Goal: Task Accomplishment & Management: Complete application form

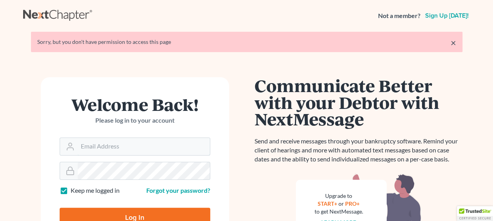
type input "[EMAIL_ADDRESS][DOMAIN_NAME]"
click at [127, 218] on input "Log In" at bounding box center [135, 218] width 151 height 20
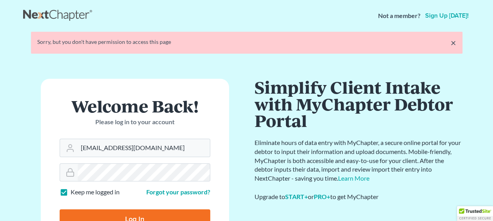
type input "Thinking..."
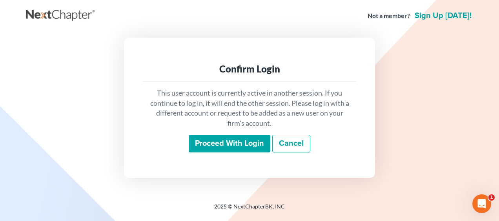
click at [244, 148] on input "Proceed with login" at bounding box center [230, 144] width 82 height 18
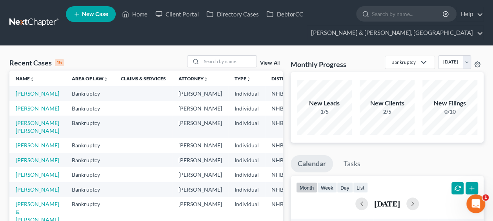
click at [30, 149] on link "[PERSON_NAME]" at bounding box center [38, 145] width 44 height 7
select select "4"
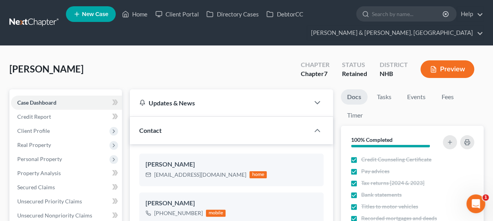
scroll to position [19, 0]
click at [443, 65] on button "Preview" at bounding box center [448, 69] width 54 height 18
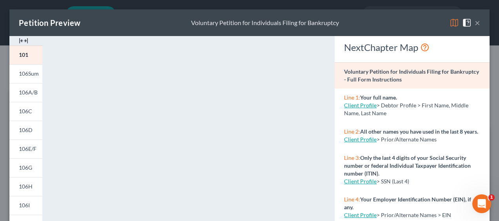
click at [475, 22] on button "×" at bounding box center [477, 22] width 5 height 9
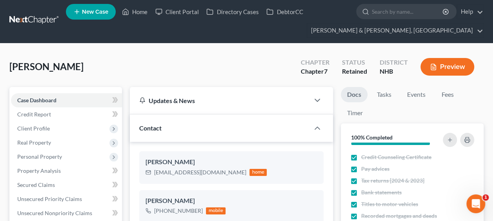
scroll to position [0, 0]
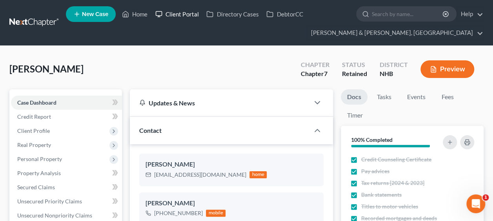
click at [186, 13] on link "Client Portal" at bounding box center [176, 14] width 51 height 14
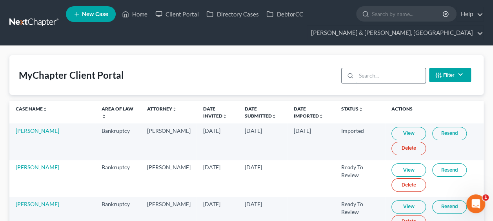
click at [390, 76] on input "search" at bounding box center [390, 75] width 69 height 15
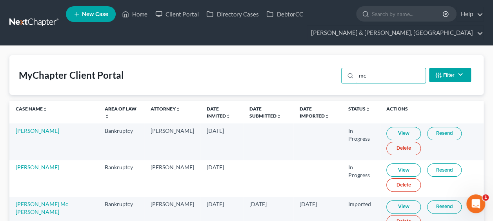
type input "mc"
click at [387, 206] on link "View" at bounding box center [404, 207] width 35 height 13
click at [20, 203] on link "[PERSON_NAME] Mc [PERSON_NAME]" at bounding box center [42, 208] width 53 height 15
select select "4"
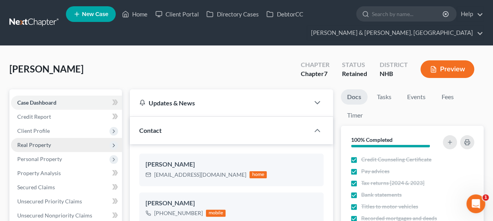
scroll to position [19, 0]
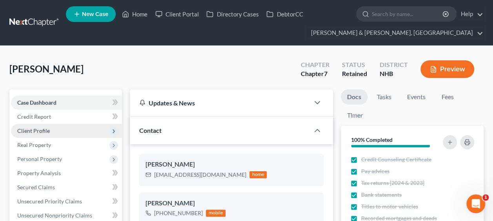
click at [72, 133] on span "Client Profile" at bounding box center [66, 131] width 111 height 14
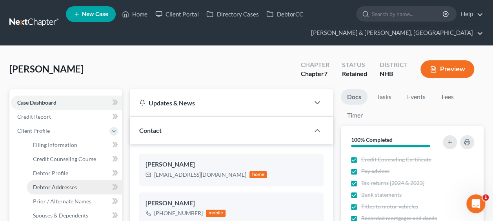
click at [53, 187] on span "Debtor Addresses" at bounding box center [55, 187] width 44 height 7
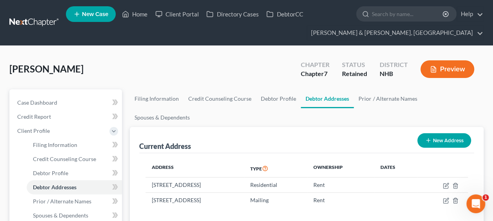
click at [434, 133] on button "New Address" at bounding box center [445, 140] width 54 height 15
select select "0"
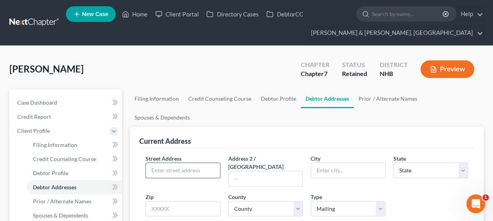
click at [179, 163] on input "text" at bounding box center [183, 170] width 74 height 15
paste input "[STREET_ADDRESS]"
type input "[STREET_ADDRESS]"
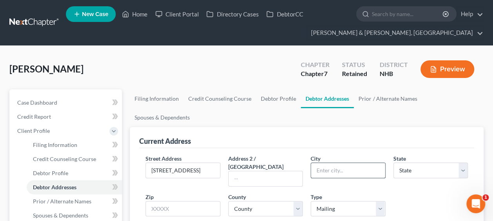
click at [332, 163] on input "text" at bounding box center [348, 170] width 74 height 15
type input "[GEOGRAPHIC_DATA]"
select select "32"
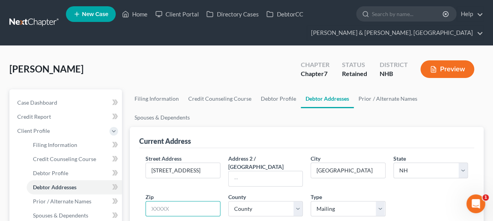
click at [188, 201] on input "text" at bounding box center [183, 209] width 75 height 16
click at [186, 201] on input "text" at bounding box center [183, 209] width 75 height 16
type input "03773"
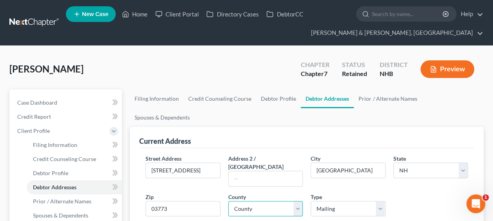
click at [264, 201] on select "County [GEOGRAPHIC_DATA] [GEOGRAPHIC_DATA] [GEOGRAPHIC_DATA] [GEOGRAPHIC_DATA] …" at bounding box center [265, 209] width 75 height 16
select select "9"
click at [228, 201] on select "County [GEOGRAPHIC_DATA] [GEOGRAPHIC_DATA] [GEOGRAPHIC_DATA] [GEOGRAPHIC_DATA] …" at bounding box center [265, 209] width 75 height 16
click at [160, 221] on input "Rent" at bounding box center [162, 225] width 5 height 5
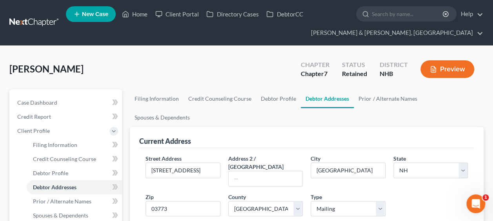
radio input "true"
click at [379, 201] on select "Select Mailing Rental Business" at bounding box center [348, 209] width 75 height 16
select select "1"
click at [311, 201] on select "Select Mailing Rental Business" at bounding box center [348, 209] width 75 height 16
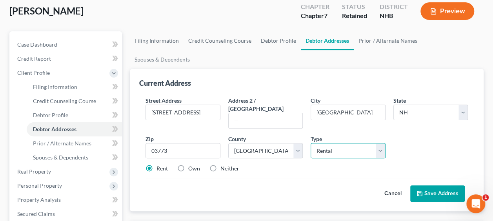
scroll to position [64, 0]
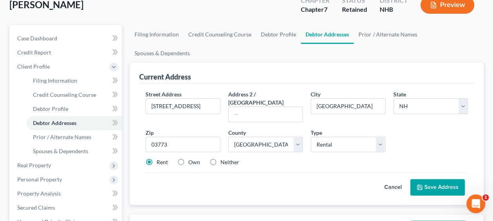
click at [432, 179] on button "Save Address" at bounding box center [437, 187] width 55 height 16
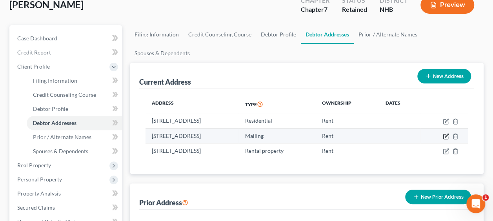
click at [446, 134] on icon "button" at bounding box center [447, 136] width 4 height 4
select select "32"
select select "9"
select select "0"
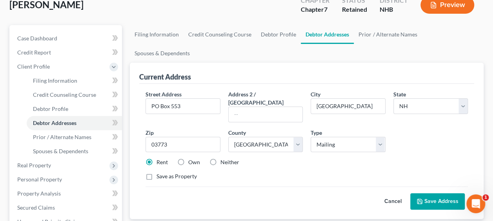
click at [221, 159] on label "Neither" at bounding box center [230, 163] width 19 height 8
click at [224, 159] on input "Neither" at bounding box center [226, 161] width 5 height 5
radio input "true"
click at [434, 193] on button "Save Address" at bounding box center [437, 201] width 55 height 16
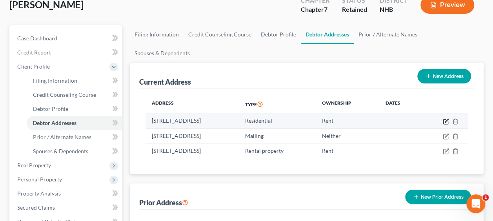
click at [444, 119] on icon "button" at bounding box center [446, 122] width 6 height 6
select select "32"
select select "6"
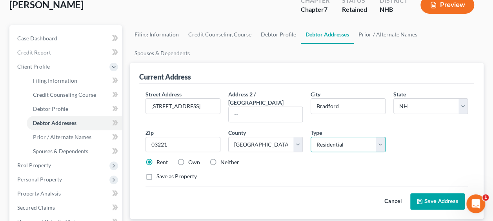
click at [383, 137] on select "Select Residential Mailing Rental Business" at bounding box center [348, 145] width 75 height 16
click at [311, 137] on select "Select Residential Mailing Rental Business" at bounding box center [348, 145] width 75 height 16
select select "1"
click at [422, 199] on icon at bounding box center [420, 202] width 6 height 6
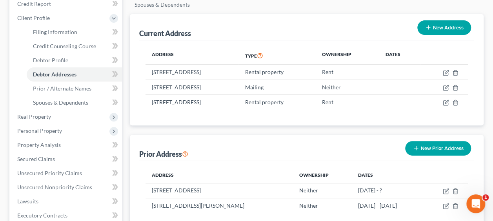
scroll to position [114, 0]
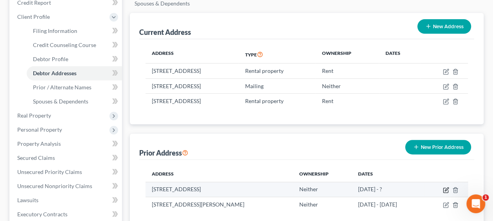
click at [446, 187] on icon "button" at bounding box center [446, 190] width 6 height 6
select select "32"
select select "0"
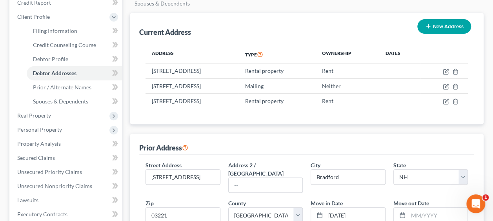
radio input "true"
click at [438, 208] on input "text" at bounding box center [437, 215] width 59 height 15
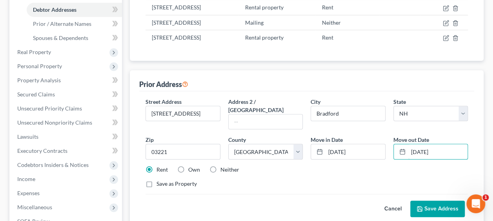
scroll to position [181, 0]
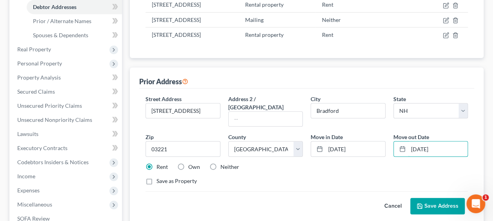
type input "[DATE]"
click at [449, 198] on button "Save Address" at bounding box center [437, 206] width 55 height 16
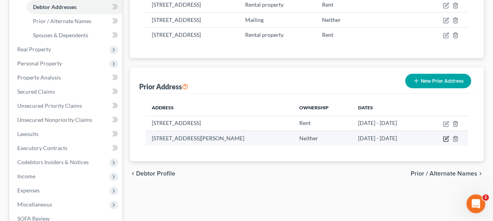
click at [446, 136] on icon "button" at bounding box center [446, 139] width 6 height 6
select select "32"
select select "0"
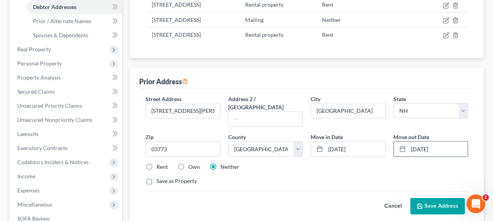
click at [417, 142] on input "[DATE]" at bounding box center [437, 149] width 59 height 15
type input "[DATE]"
click at [426, 198] on button "Save Address" at bounding box center [437, 206] width 55 height 16
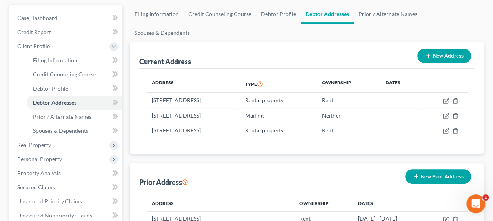
scroll to position [122, 0]
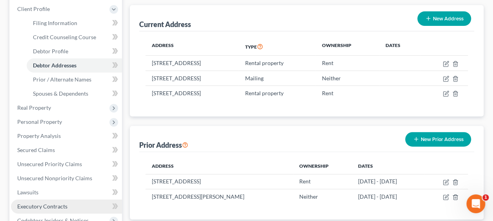
click at [55, 206] on span "Executory Contracts" at bounding box center [42, 206] width 50 height 7
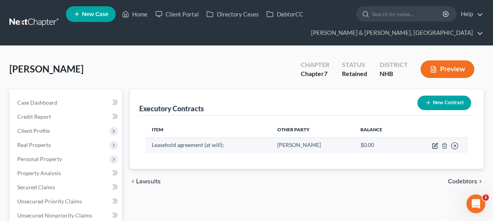
click at [435, 144] on icon "button" at bounding box center [436, 145] width 4 height 4
select select "3"
select select "32"
select select "0"
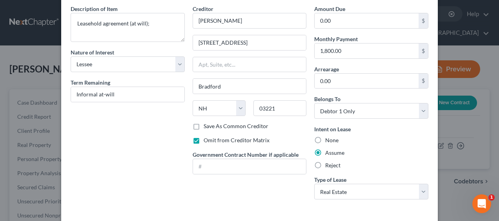
scroll to position [64, 0]
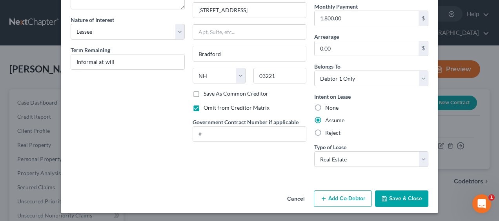
click at [401, 198] on button "Save & Close" at bounding box center [401, 199] width 53 height 16
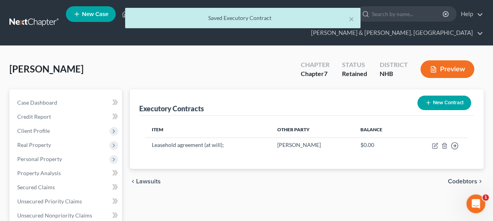
click at [447, 100] on button "New Contract" at bounding box center [445, 103] width 54 height 15
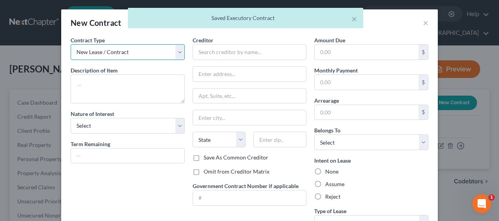
click at [140, 54] on select "New Lease / Contract New Timeshare" at bounding box center [128, 52] width 114 height 16
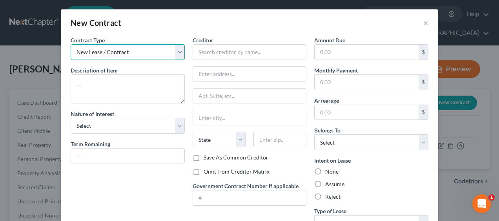
click at [140, 54] on select "New Lease / Contract New Timeshare" at bounding box center [128, 52] width 114 height 16
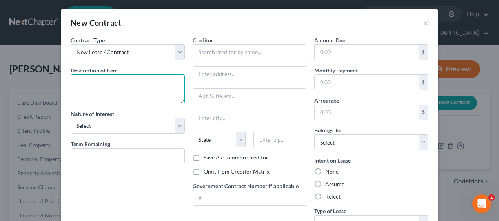
click at [102, 79] on textarea at bounding box center [128, 89] width 114 height 29
type textarea "Residential Lease Agreement"
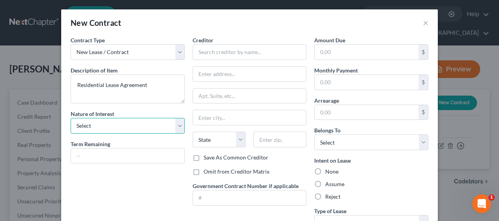
click at [111, 130] on select "Select Purchaser Agent Lessor Lessee" at bounding box center [128, 126] width 114 height 16
select select "3"
click at [71, 118] on select "Select Purchaser Agent Lessor Lessee" at bounding box center [128, 126] width 114 height 16
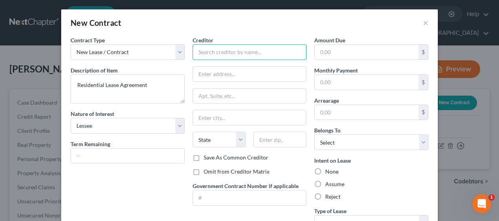
click at [216, 57] on input "text" at bounding box center [250, 52] width 114 height 16
type input "Elm Grove Property Management"
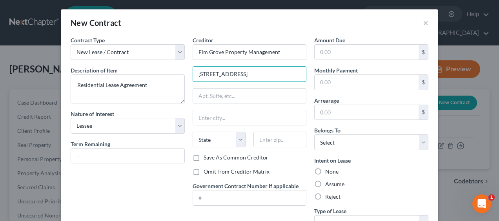
type input "[STREET_ADDRESS]"
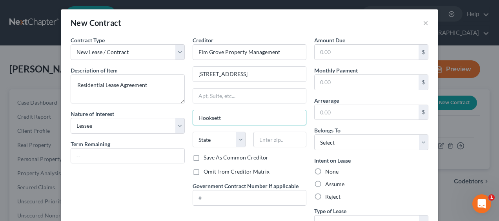
type input "Hooksett"
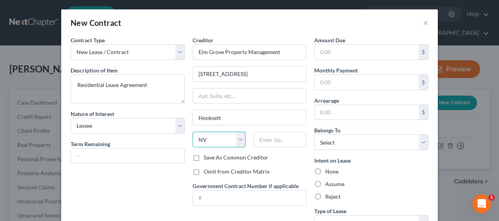
select select "32"
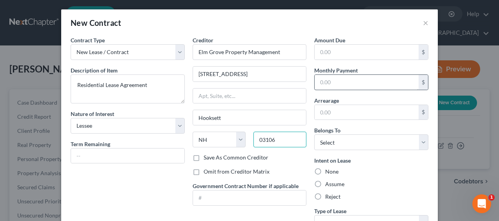
type input "03106"
click at [370, 89] on input "text" at bounding box center [367, 82] width 104 height 15
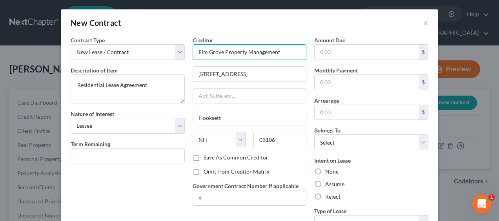
click at [195, 52] on input "Elm Grove Property Management" at bounding box center [250, 52] width 114 height 16
paste input "DRSWM LP"
type input "DRSWM, LP c/o Elm Grove Property Management"
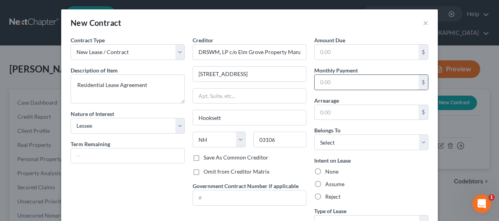
click at [349, 80] on input "text" at bounding box center [367, 82] width 104 height 15
type input "1,492.00"
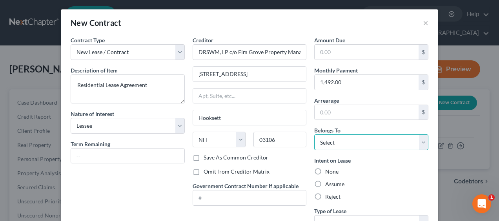
click at [337, 142] on select "Select Debtor 1 Only Debtor 2 Only Debtor 1 And Debtor 2 Only At Least One Of T…" at bounding box center [371, 143] width 114 height 16
select select "0"
click at [314, 135] on select "Select Debtor 1 Only Debtor 2 Only Debtor 1 And Debtor 2 Only At Least One Of T…" at bounding box center [371, 143] width 114 height 16
click at [325, 181] on label "Assume" at bounding box center [334, 185] width 19 height 8
click at [328, 181] on input "Assume" at bounding box center [330, 183] width 5 height 5
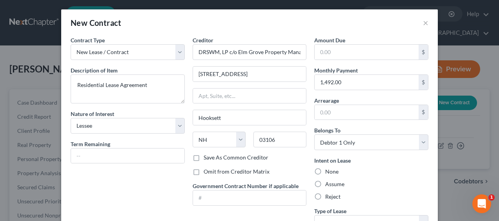
radio input "true"
click at [86, 153] on input "text" at bounding box center [127, 156] width 113 height 15
type input "1-year (expiration [DATE])"
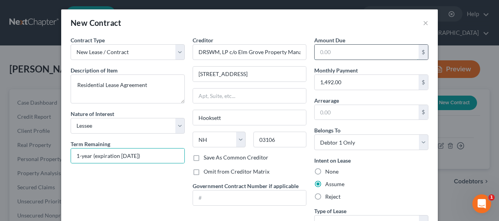
click at [334, 50] on input "text" at bounding box center [367, 52] width 104 height 15
type input "17,904.00"
click at [370, 158] on div "Intent on Lease None Assume Reject" at bounding box center [371, 179] width 114 height 44
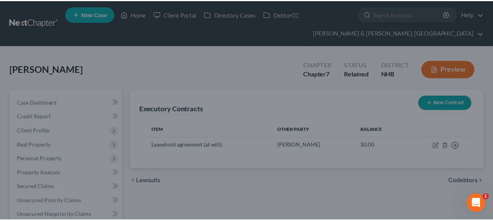
scroll to position [0, 0]
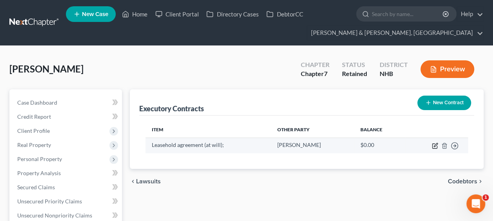
click at [434, 143] on icon "button" at bounding box center [435, 146] width 6 height 6
select select "3"
select select "32"
select select "0"
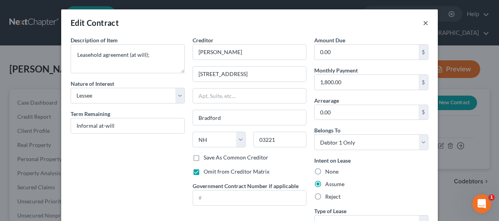
click at [423, 22] on button "×" at bounding box center [425, 22] width 5 height 9
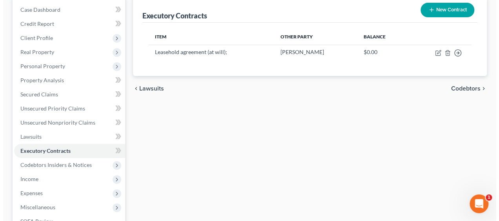
scroll to position [38, 0]
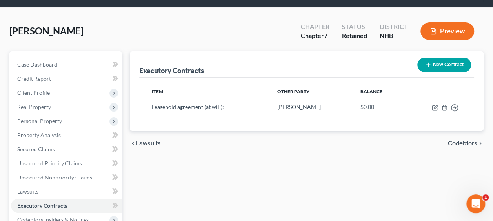
click at [450, 60] on button "New Contract" at bounding box center [445, 65] width 54 height 15
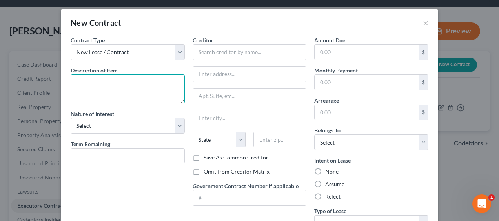
click at [119, 90] on textarea at bounding box center [128, 89] width 114 height 29
type textarea "Residential Lease Agreement"
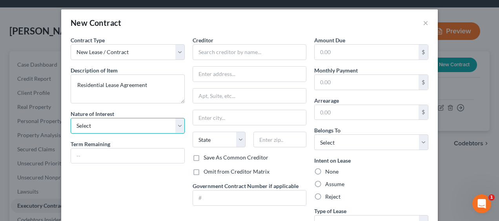
click at [122, 120] on select "Select Purchaser Agent Lessor Lessee" at bounding box center [128, 126] width 114 height 16
select select "3"
click at [71, 118] on select "Select Purchaser Agent Lessor Lessee" at bounding box center [128, 126] width 114 height 16
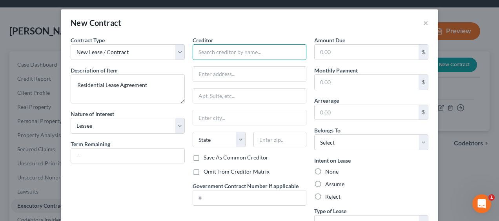
click at [205, 51] on input "text" at bounding box center [250, 52] width 114 height 16
paste input "DRSWM LP"
type input "DRSWM, LP c/o Elg"
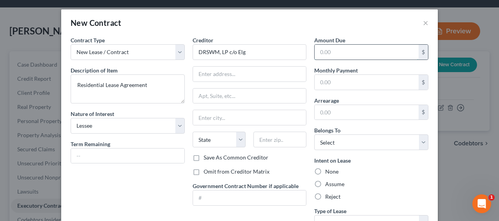
click at [347, 50] on input "text" at bounding box center [367, 52] width 104 height 15
type input "17,904.00"
type input "1-year (expiration [DATE])"
type input "[STREET_ADDRESS]"
type input "Hooksett"
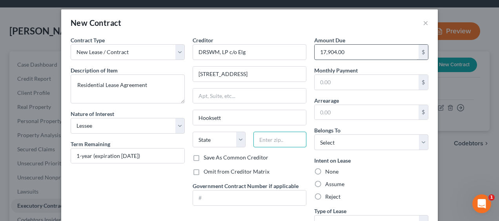
type input "03106"
type input "1,492.00"
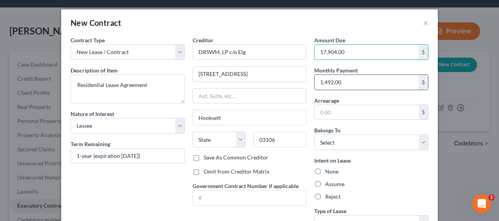
select select "32"
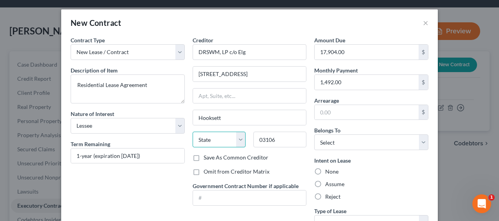
click at [234, 140] on select "State [US_STATE] AK AR AZ CA CO CT DE DC [GEOGRAPHIC_DATA] [GEOGRAPHIC_DATA] GU…" at bounding box center [219, 140] width 53 height 16
select select "32"
click at [193, 132] on select "State [US_STATE] AK AR AZ CA CO CT DE DC [GEOGRAPHIC_DATA] [GEOGRAPHIC_DATA] GU…" at bounding box center [219, 140] width 53 height 16
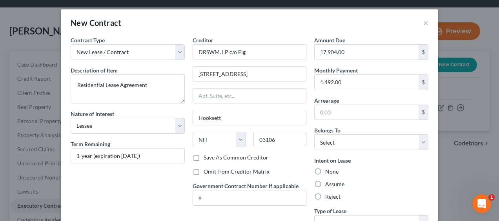
click at [325, 185] on label "Assume" at bounding box center [334, 185] width 19 height 8
click at [328, 185] on input "Assume" at bounding box center [330, 183] width 5 height 5
radio input "true"
click at [347, 135] on select "Select Debtor 1 Only Debtor 2 Only Debtor 1 And Debtor 2 Only At Least One Of T…" at bounding box center [371, 143] width 114 height 16
select select "0"
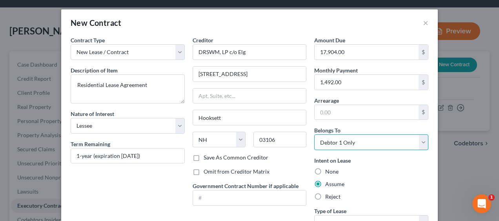
click at [314, 135] on select "Select Debtor 1 Only Debtor 2 Only Debtor 1 And Debtor 2 Only At Least One Of T…" at bounding box center [371, 143] width 114 height 16
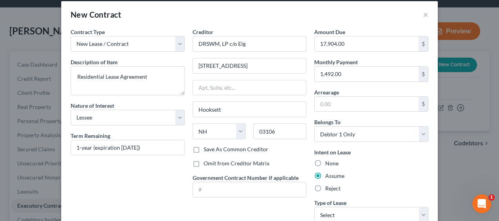
scroll to position [16, 0]
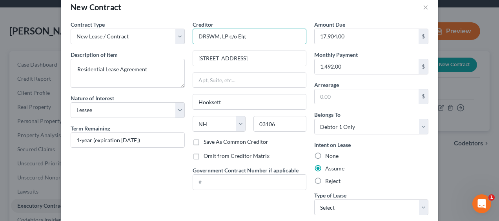
click at [262, 38] on input "DRSWM, LP c/o Elg" at bounding box center [250, 37] width 114 height 16
click at [244, 20] on div "Creditor * DRSWM, LP c/o El" at bounding box center [250, 32] width 114 height 24
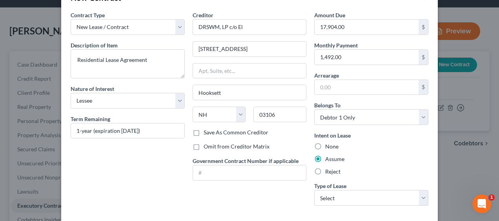
scroll to position [22, 0]
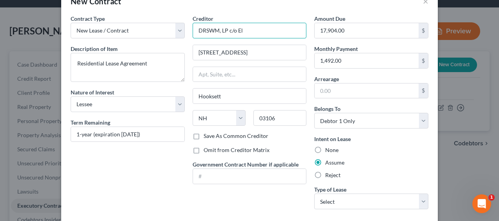
click at [283, 28] on input "DRSWM, LP c/o El" at bounding box center [250, 31] width 114 height 16
type input "DRSWM, LP c/o Elm Grove Property Management"
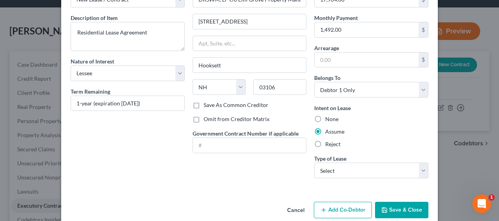
scroll to position [53, 0]
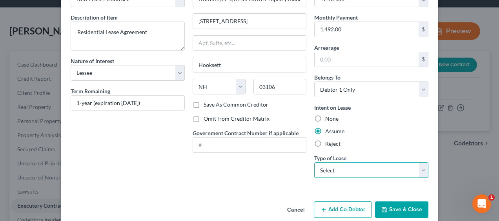
click at [418, 171] on select "Select Real Estate Car Other" at bounding box center [371, 170] width 114 height 16
select select "0"
click at [314, 162] on select "Select Real Estate Car Other" at bounding box center [371, 170] width 114 height 16
click at [392, 211] on button "Save & Close" at bounding box center [401, 210] width 53 height 16
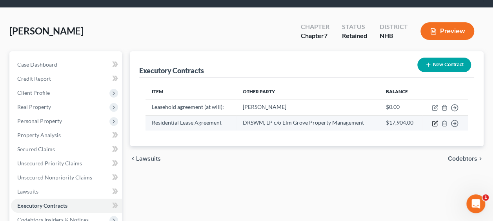
click at [437, 122] on icon "button" at bounding box center [435, 123] width 6 height 6
select select "3"
select select "32"
select select "0"
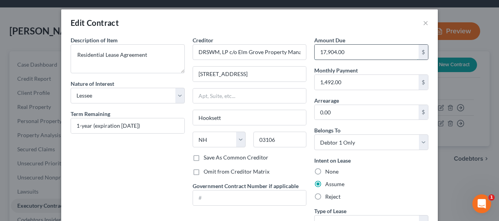
click at [365, 47] on input "17,904.00" at bounding box center [367, 52] width 104 height 15
type input "16,412.00"
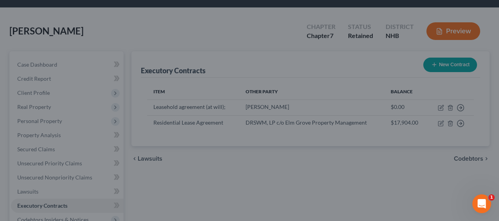
scroll to position [25, 0]
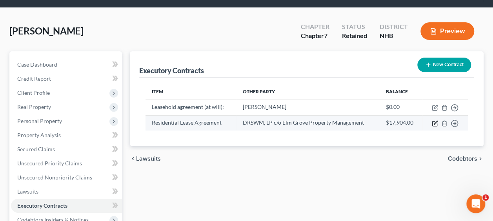
click at [434, 121] on icon "button" at bounding box center [435, 123] width 6 height 6
select select "3"
select select "32"
select select "0"
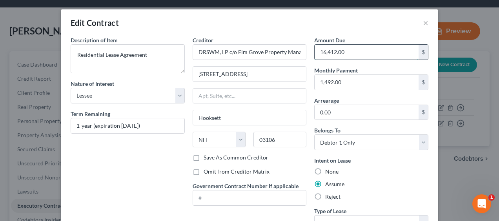
type input "16,412.00"
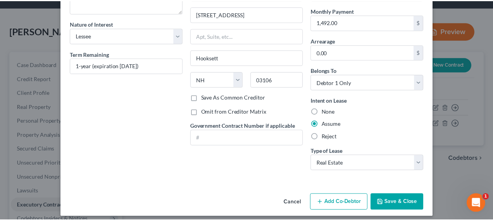
scroll to position [64, 0]
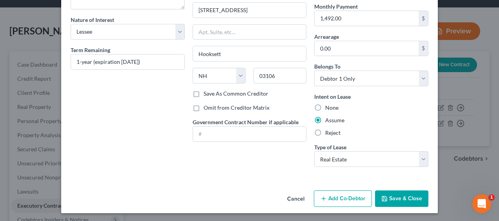
click at [403, 196] on button "Save & Close" at bounding box center [401, 199] width 53 height 16
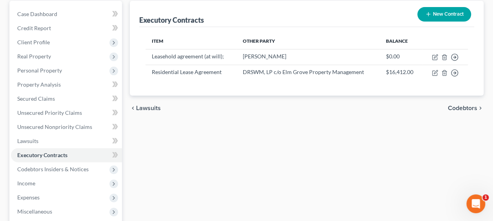
scroll to position [119, 0]
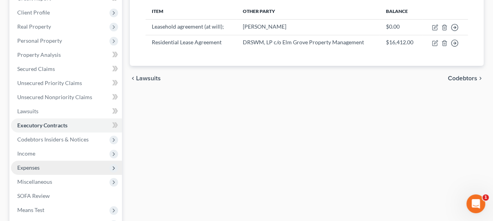
click at [83, 164] on span "Expenses" at bounding box center [66, 168] width 111 height 14
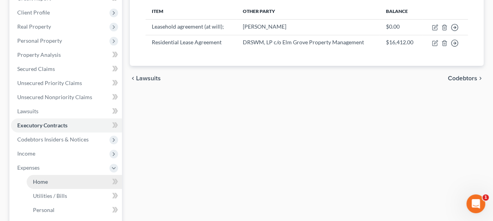
click at [79, 184] on link "Home" at bounding box center [74, 182] width 95 height 14
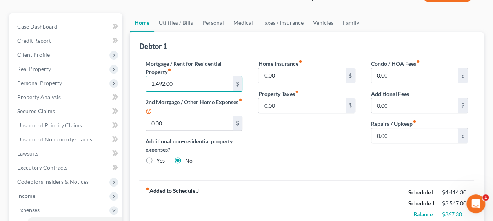
scroll to position [75, 0]
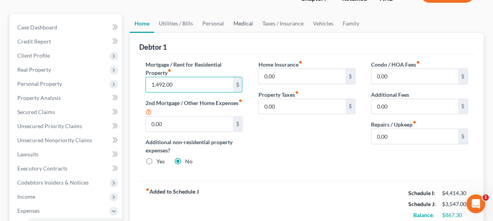
type input "1,492.00"
click at [252, 21] on link "Medical" at bounding box center [243, 23] width 29 height 19
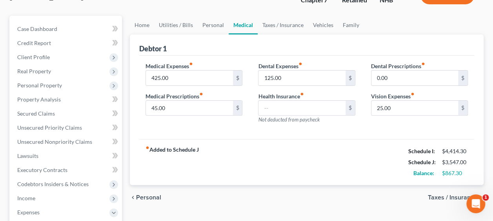
scroll to position [61, 0]
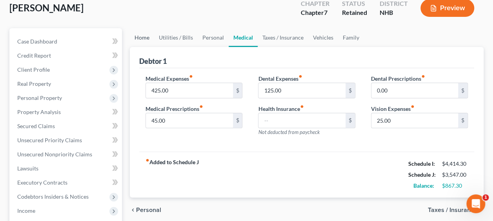
click at [137, 33] on link "Home" at bounding box center [142, 37] width 24 height 19
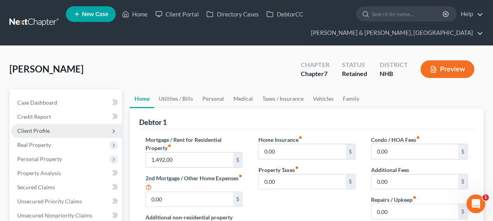
click at [36, 133] on span "Client Profile" at bounding box center [33, 131] width 33 height 7
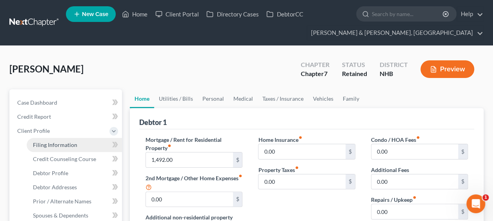
click at [49, 147] on span "Filing Information" at bounding box center [55, 145] width 44 height 7
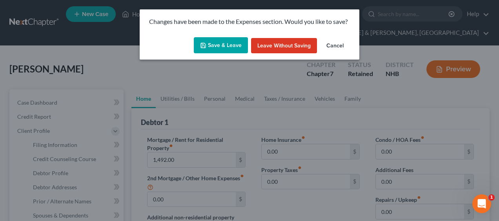
click at [222, 45] on button "Save & Leave" at bounding box center [221, 45] width 54 height 16
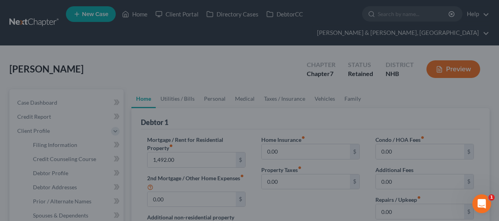
select select "1"
select select "0"
select select "32"
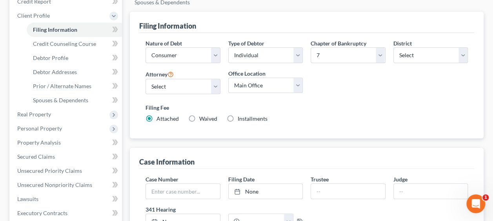
scroll to position [118, 0]
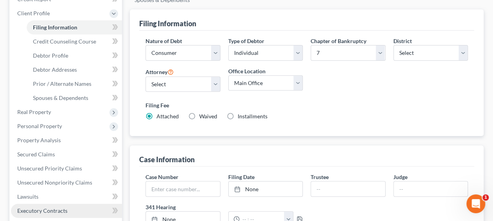
click at [49, 210] on span "Executory Contracts" at bounding box center [42, 211] width 50 height 7
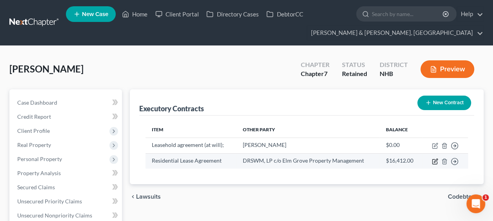
click at [437, 160] on icon "button" at bounding box center [436, 161] width 4 height 4
select select "3"
select select "32"
select select "0"
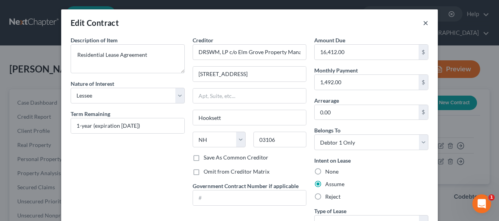
click at [423, 23] on button "×" at bounding box center [425, 22] width 5 height 9
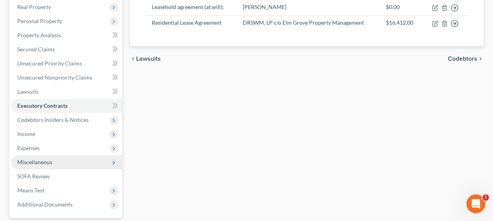
scroll to position [144, 0]
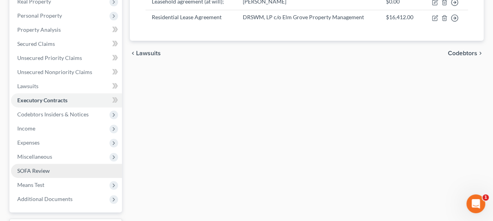
click at [52, 173] on link "SOFA Review" at bounding box center [66, 171] width 111 height 14
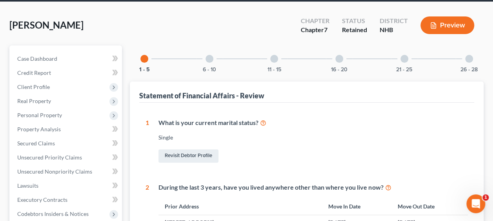
scroll to position [40, 0]
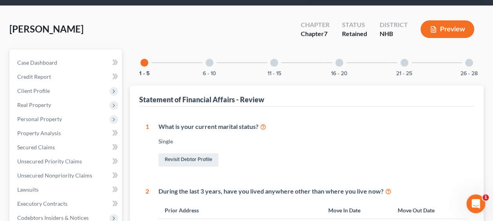
click at [211, 63] on div at bounding box center [210, 63] width 8 height 8
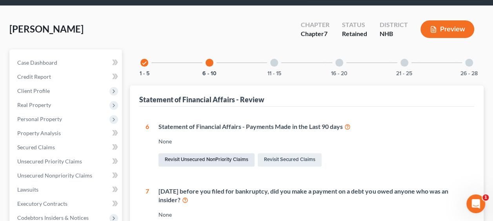
click at [225, 160] on link "Revisit Unsecured NonPriority Claims" at bounding box center [207, 159] width 96 height 13
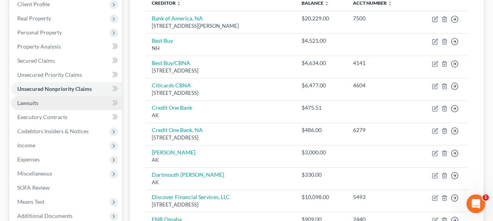
scroll to position [131, 0]
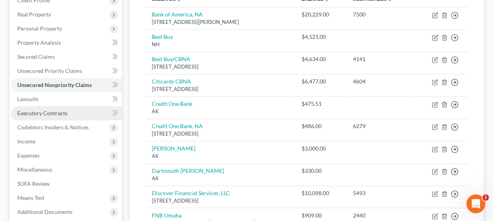
click at [72, 110] on link "Executory Contracts" at bounding box center [66, 113] width 111 height 14
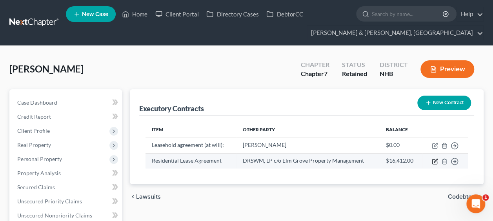
click at [436, 159] on icon "button" at bounding box center [435, 162] width 6 height 6
select select "3"
select select "32"
select select "0"
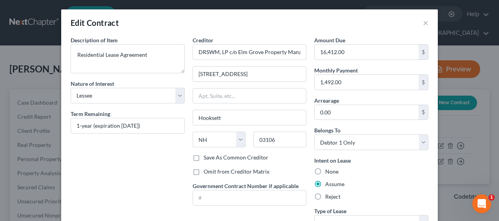
click at [204, 157] on label "Save As Common Creditor" at bounding box center [236, 158] width 65 height 8
click at [207, 157] on input "Save As Common Creditor" at bounding box center [209, 156] width 5 height 5
checkbox input "true"
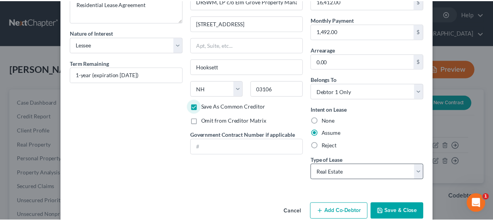
scroll to position [64, 0]
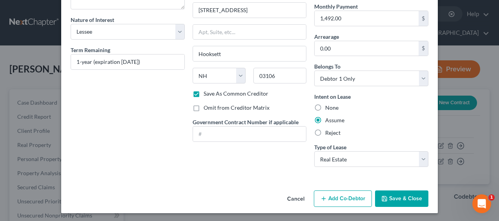
click at [395, 193] on button "Save & Close" at bounding box center [401, 199] width 53 height 16
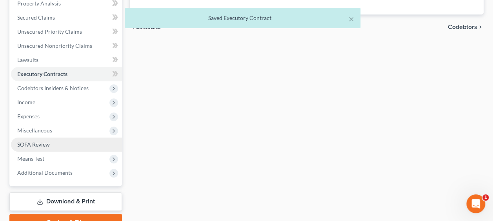
click at [51, 144] on link "SOFA Review" at bounding box center [66, 145] width 111 height 14
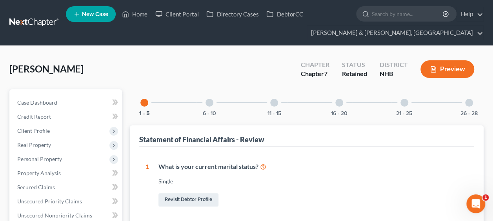
click at [208, 100] on div at bounding box center [210, 103] width 8 height 8
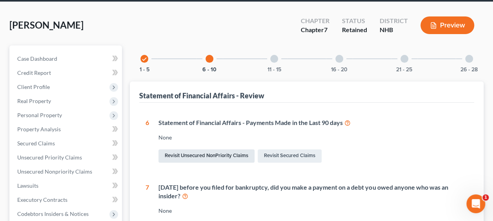
scroll to position [52, 0]
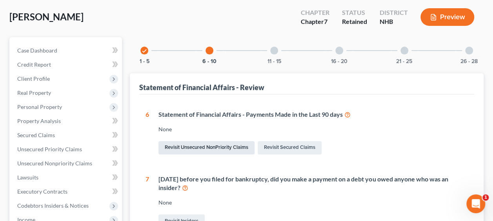
click at [217, 147] on link "Revisit Unsecured NonPriority Claims" at bounding box center [207, 147] width 96 height 13
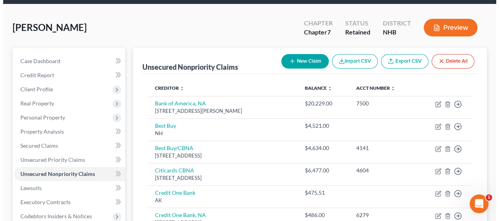
scroll to position [40, 0]
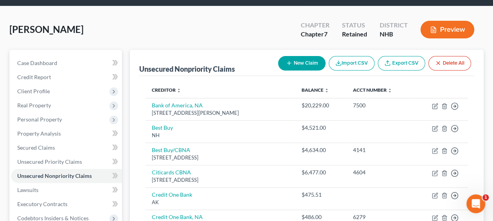
click at [303, 57] on button "New Claim" at bounding box center [301, 63] width 47 height 15
select select "0"
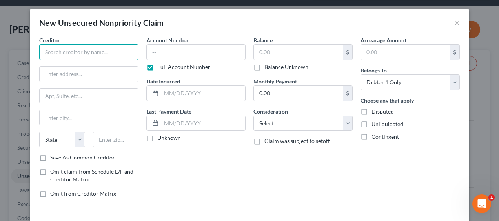
click at [132, 53] on input "text" at bounding box center [88, 52] width 99 height 16
click at [115, 51] on input "d" at bounding box center [88, 52] width 99 height 16
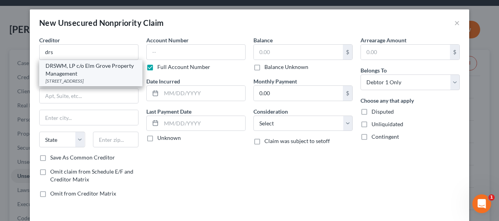
click at [110, 63] on div "DRSWM, LP c/o Elm Grove Property Management" at bounding box center [91, 70] width 91 height 16
type input "DRSWM, LP c/o Elm Grove Property Management"
type input "[STREET_ADDRESS]"
type input "Hooksett"
select select "32"
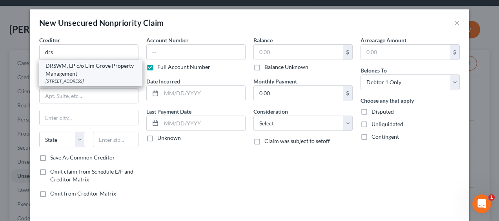
type input "03106"
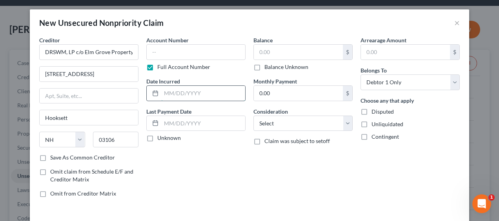
click at [183, 93] on input "text" at bounding box center [203, 93] width 84 height 15
type input "[DATE]"
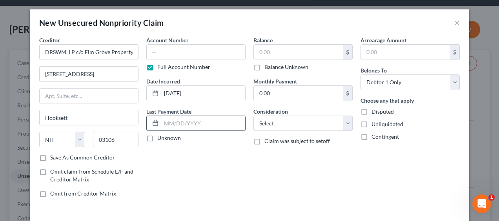
click at [187, 123] on input "text" at bounding box center [203, 123] width 84 height 15
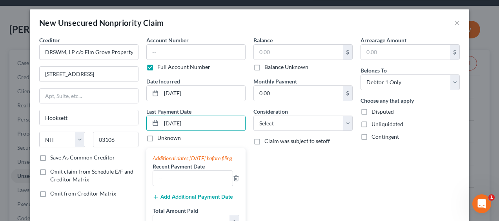
type input "[DATE]"
click at [224, 139] on div "Unknown" at bounding box center [195, 138] width 99 height 8
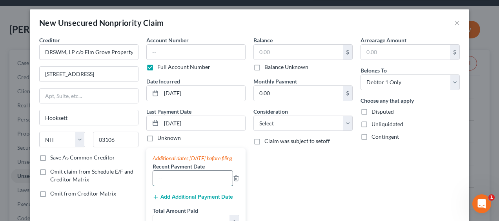
click at [198, 186] on input "text" at bounding box center [193, 178] width 80 height 15
type input "[DATE]"
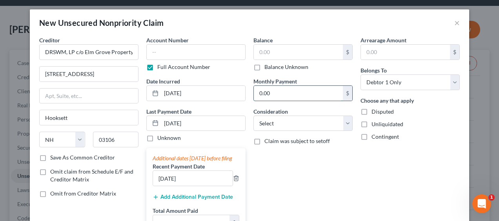
click at [283, 91] on input "0.00" at bounding box center [298, 93] width 89 height 15
type input "1,492.00"
click at [311, 120] on select "Select Cable / Satellite Services Collection Agency Credit Card Debt Debt Couns…" at bounding box center [302, 124] width 99 height 16
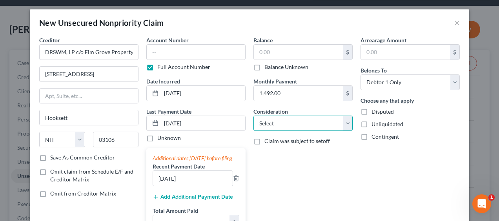
select select "14"
click at [253, 116] on select "Select Cable / Satellite Services Collection Agency Credit Card Debt Debt Couns…" at bounding box center [302, 124] width 99 height 16
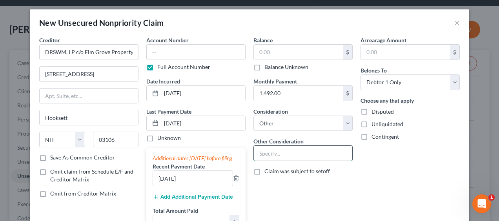
click at [294, 147] on input "text" at bounding box center [303, 153] width 98 height 15
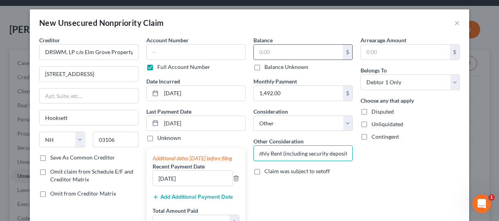
type input "Monthly Rent (including security deposit)"
click at [274, 51] on input "text" at bounding box center [298, 52] width 89 height 15
type input "14,920.00"
click at [50, 171] on label "Omit claim from Schedule E/F and Creditor Matrix" at bounding box center [94, 176] width 88 height 16
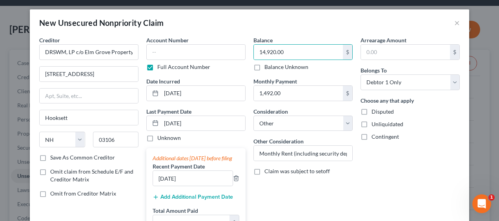
click at [53, 171] on input "Omit claim from Schedule E/F and Creditor Matrix" at bounding box center [55, 170] width 5 height 5
checkbox input "true"
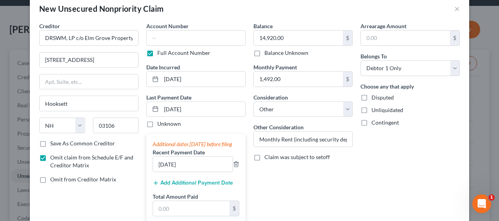
scroll to position [26, 0]
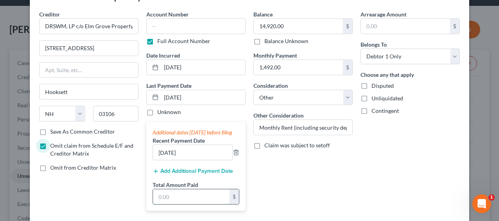
click at [184, 201] on input "text" at bounding box center [191, 197] width 77 height 15
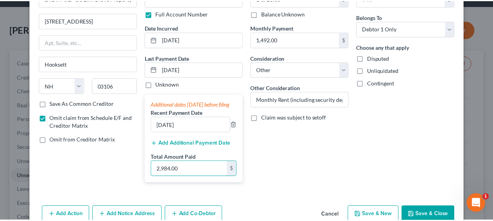
scroll to position [78, 0]
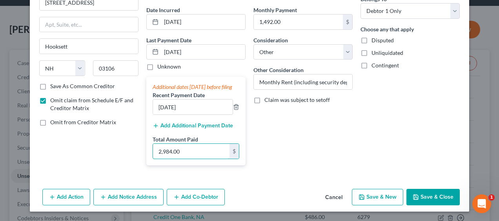
type input "2,984.00"
click at [434, 196] on button "Save & Close" at bounding box center [433, 197] width 53 height 16
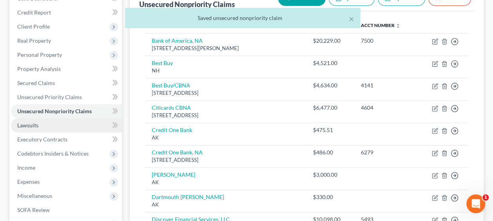
scroll to position [105, 0]
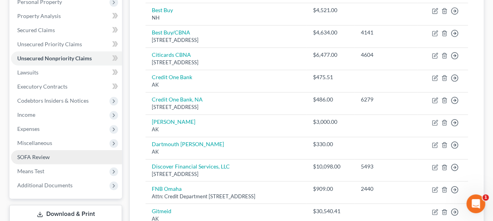
click at [54, 157] on link "SOFA Review" at bounding box center [66, 157] width 111 height 14
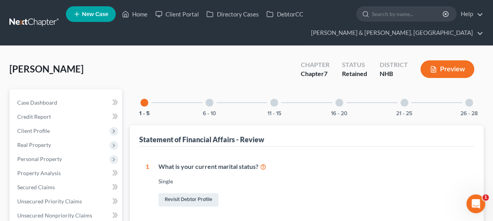
click at [209, 106] on div "6 - 10" at bounding box center [209, 102] width 27 height 27
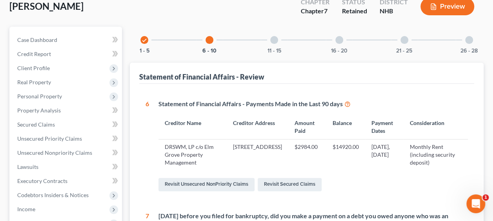
scroll to position [6, 0]
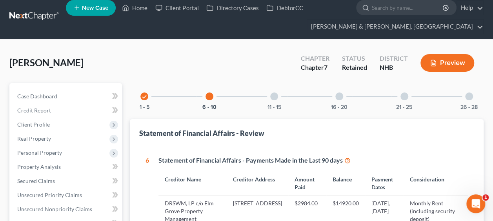
click at [274, 97] on div at bounding box center [274, 97] width 8 height 8
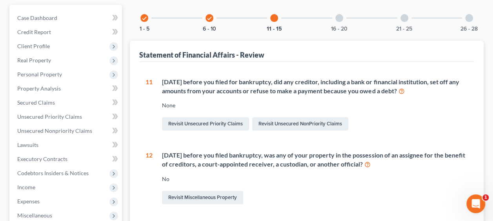
scroll to position [71, 0]
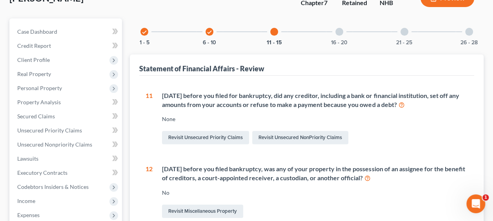
click at [341, 31] on div at bounding box center [340, 32] width 8 height 8
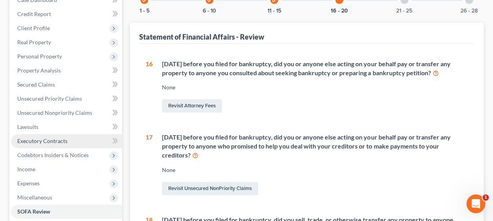
scroll to position [123, 0]
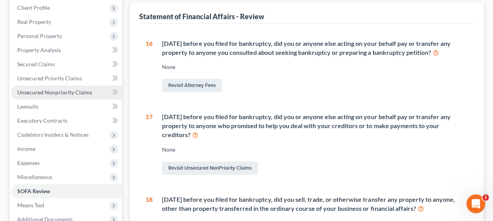
click at [67, 96] on link "Unsecured Nonpriority Claims" at bounding box center [66, 93] width 111 height 14
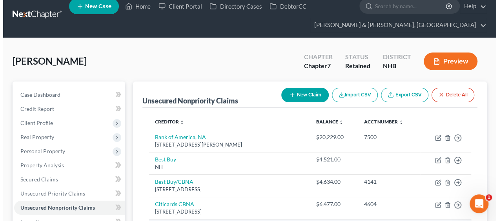
scroll to position [104, 0]
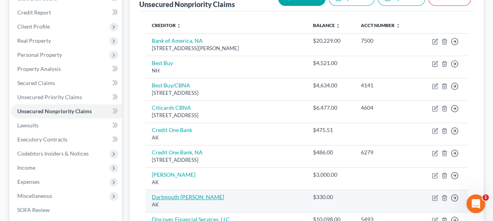
click at [195, 197] on link "Dartmouth [PERSON_NAME]" at bounding box center [188, 197] width 72 height 7
select select "1"
select select "2"
select select "0"
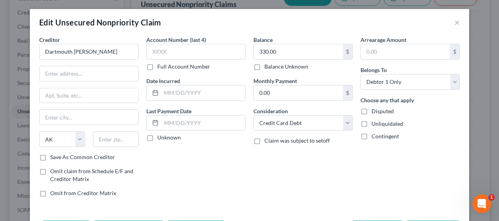
scroll to position [0, 0]
click at [454, 23] on button "×" at bounding box center [456, 22] width 5 height 9
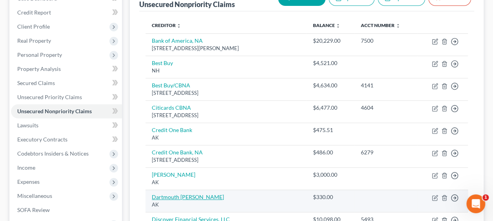
click at [191, 195] on link "Dartmouth [PERSON_NAME]" at bounding box center [188, 197] width 72 height 7
select select "1"
select select "2"
select select "0"
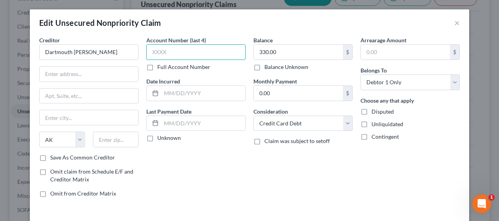
click at [181, 48] on input "text" at bounding box center [195, 52] width 99 height 16
click at [180, 49] on input "1148" at bounding box center [195, 52] width 99 height 16
type input "1148"
click at [157, 66] on label "Full Account Number" at bounding box center [183, 67] width 53 height 8
click at [160, 66] on input "Full Account Number" at bounding box center [162, 65] width 5 height 5
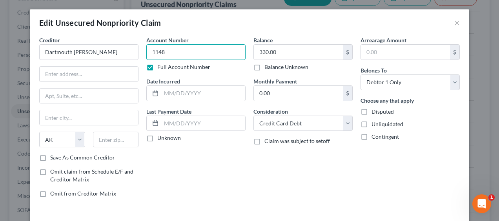
click at [165, 52] on input "1148" at bounding box center [195, 52] width 99 height 16
type input "1148736"
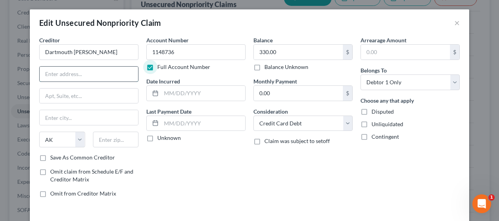
click at [80, 71] on input "text" at bounding box center [89, 74] width 98 height 15
click at [50, 73] on input "PB Box 419114" at bounding box center [89, 74] width 98 height 15
type input "PO Box 419114"
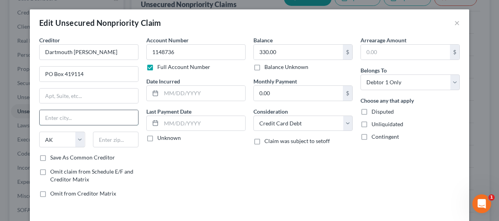
click at [76, 112] on input "text" at bounding box center [89, 117] width 98 height 15
click at [56, 117] on input "text" at bounding box center [89, 117] width 98 height 15
type input "[GEOGRAPHIC_DATA]"
select select "22"
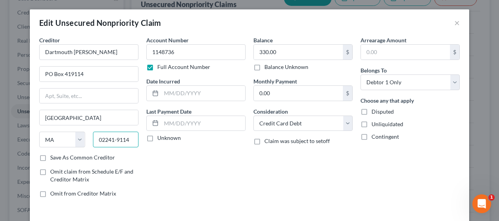
type input "02241-9114"
click at [50, 154] on label "Save As Common Creditor" at bounding box center [82, 158] width 65 height 8
click at [53, 154] on input "Save As Common Creditor" at bounding box center [55, 156] width 5 height 5
checkbox input "true"
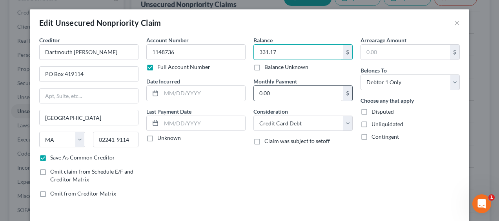
type input "331.17"
click at [288, 87] on input "0.00" at bounding box center [298, 93] width 89 height 15
click at [299, 154] on div "Balance 331.17 $ Balance Unknown Balance Undetermined 331.17 $ Balance Unknown …" at bounding box center [303, 120] width 107 height 168
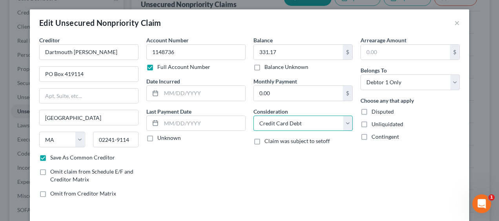
click at [343, 123] on select "Select Cable / Satellite Services Collection Agency Credit Card Debt Debt Couns…" at bounding box center [302, 124] width 99 height 16
select select "9"
click at [253, 116] on select "Select Cable / Satellite Services Collection Agency Credit Card Debt Debt Couns…" at bounding box center [302, 124] width 99 height 16
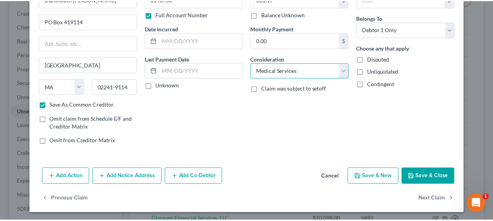
scroll to position [53, 0]
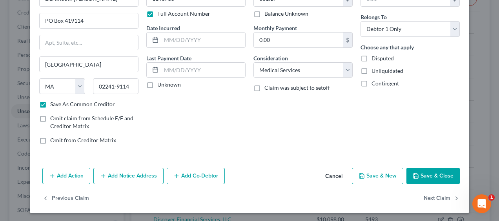
click at [430, 174] on button "Save & Close" at bounding box center [433, 176] width 53 height 16
checkbox input "false"
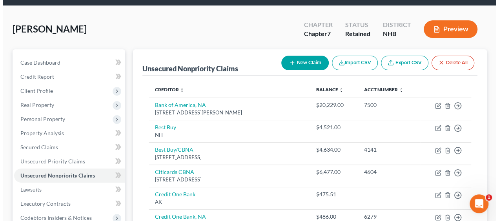
scroll to position [39, 0]
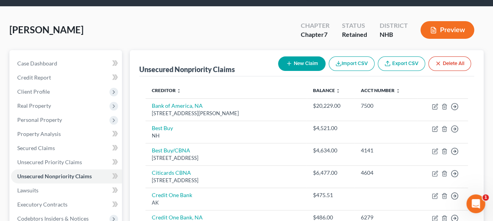
click at [309, 62] on button "New Claim" at bounding box center [301, 64] width 47 height 15
select select "0"
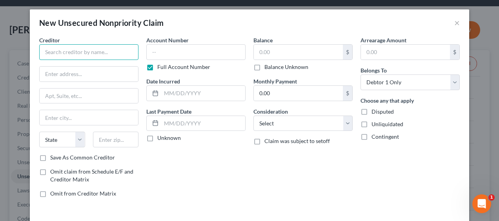
click at [93, 50] on input "text" at bounding box center [88, 52] width 99 height 16
drag, startPoint x: 106, startPoint y: 56, endPoint x: 34, endPoint y: 51, distance: 72.0
click at [35, 51] on div "Creditor * Adirondack Health State [US_STATE] AK AR AZ CA CO CT DE DC [GEOGRAPH…" at bounding box center [88, 120] width 107 height 168
paste input "[GEOGRAPHIC_DATA] - [GEOGRAPHIC_DATA]"
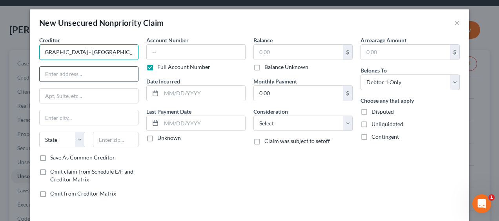
type input "[GEOGRAPHIC_DATA] - [GEOGRAPHIC_DATA]"
click at [100, 67] on input "text" at bounding box center [89, 74] width 98 height 15
click at [124, 53] on input "[GEOGRAPHIC_DATA] - [GEOGRAPHIC_DATA]" at bounding box center [88, 52] width 99 height 16
click at [74, 74] on input "text" at bounding box center [89, 74] width 98 height 15
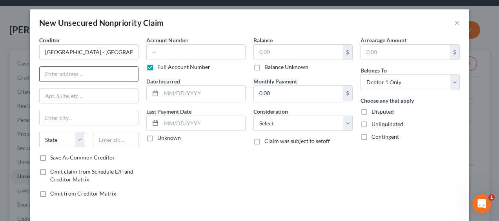
paste input "2233 State Route 86"
type input "2233 State Route 86"
click at [67, 93] on input "text" at bounding box center [89, 96] width 98 height 15
paste input "P.O. Box 471"
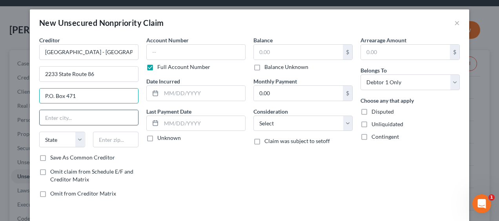
type input "P.O. Box 471"
click at [60, 119] on input "text" at bounding box center [89, 117] width 98 height 15
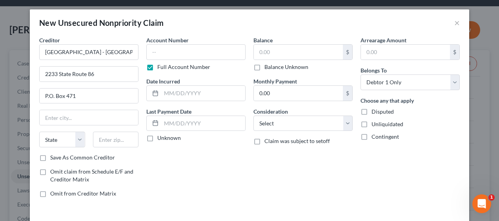
click at [284, 190] on div "Balance $ Balance Unknown Balance Undetermined $ Balance Unknown Monthly Paymen…" at bounding box center [303, 120] width 107 height 168
click at [117, 139] on input "text" at bounding box center [116, 140] width 46 height 16
paste input "12983"
type input "12983"
click at [74, 138] on select "State [US_STATE] AK AR AZ CA CO CT DE DC [GEOGRAPHIC_DATA] [GEOGRAPHIC_DATA] GU…" at bounding box center [62, 140] width 46 height 16
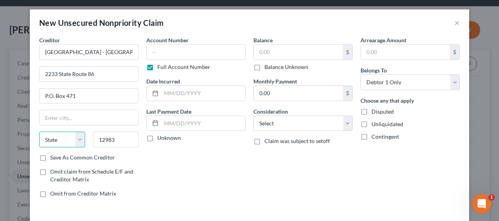
type input "[GEOGRAPHIC_DATA]"
select select "35"
click at [132, 154] on div "Save As Common Creditor" at bounding box center [88, 158] width 99 height 8
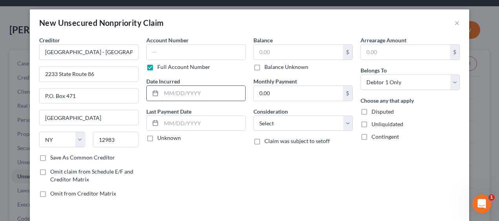
click at [182, 93] on input "text" at bounding box center [203, 93] width 84 height 15
type input "[DATE]"
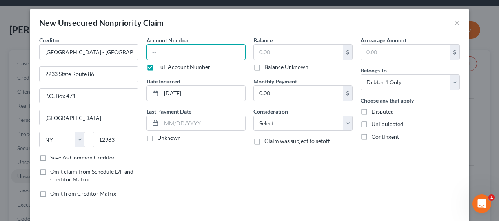
click at [191, 53] on input "text" at bounding box center [195, 52] width 99 height 16
type input "V037293735"
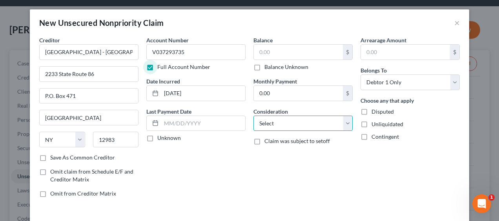
click at [287, 122] on select "Select Cable / Satellite Services Collection Agency Credit Card Debt Debt Couns…" at bounding box center [302, 124] width 99 height 16
select select "9"
click at [253, 116] on select "Select Cable / Satellite Services Collection Agency Credit Card Debt Debt Couns…" at bounding box center [302, 124] width 99 height 16
click at [264, 65] on label "Balance Unknown" at bounding box center [286, 67] width 44 height 8
click at [268, 65] on input "Balance Unknown" at bounding box center [270, 65] width 5 height 5
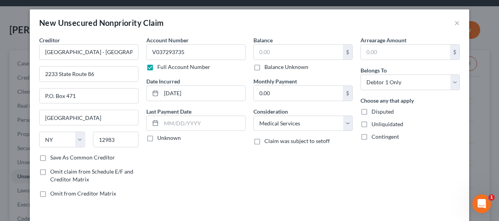
checkbox input "true"
type input "0.00"
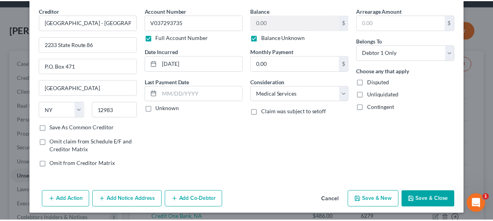
scroll to position [31, 0]
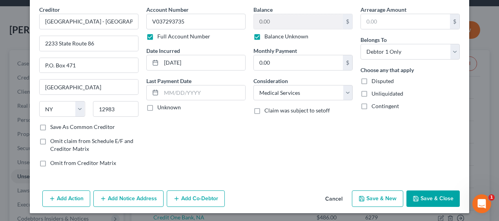
click at [425, 197] on button "Save & Close" at bounding box center [433, 199] width 53 height 16
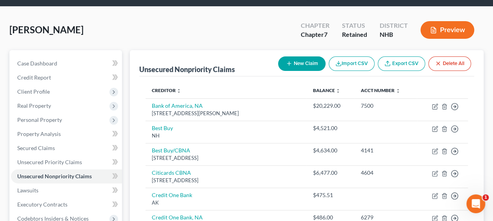
click at [434, 27] on polyline "button" at bounding box center [435, 28] width 2 height 2
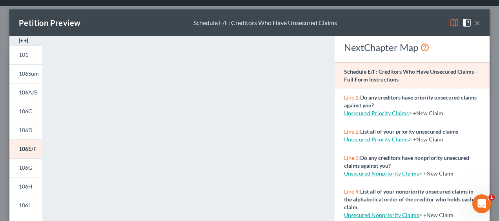
click at [475, 22] on button "×" at bounding box center [477, 22] width 5 height 9
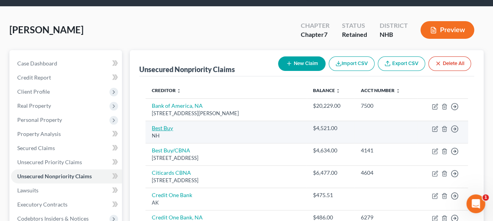
click at [167, 128] on link "Best Buy" at bounding box center [162, 128] width 21 height 7
select select "32"
select select "2"
select select "0"
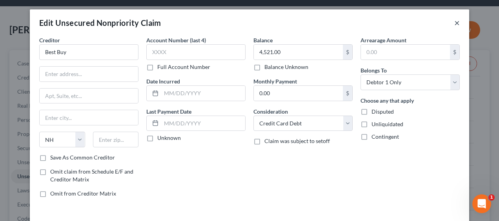
click at [454, 23] on button "×" at bounding box center [456, 22] width 5 height 9
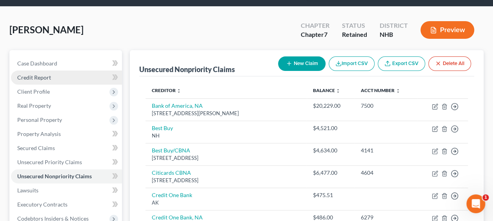
click at [50, 77] on span "Credit Report" at bounding box center [34, 77] width 34 height 7
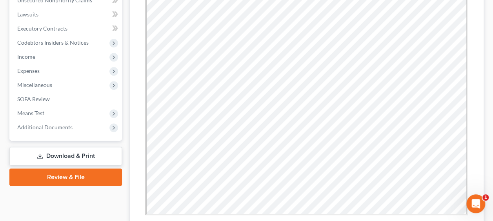
scroll to position [239, 0]
